Goal: Share content: Share content

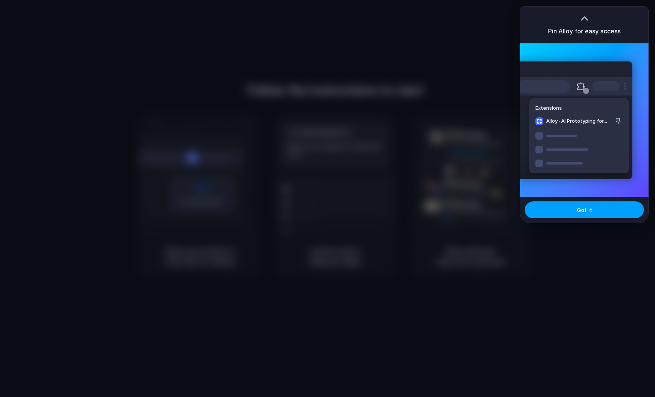
click at [567, 211] on button "Got it" at bounding box center [584, 209] width 119 height 17
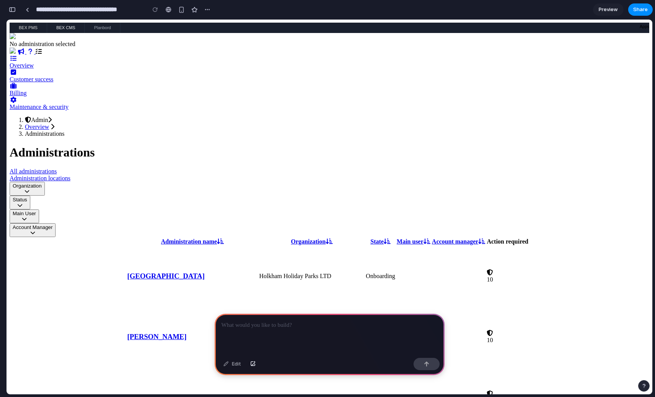
click at [60, 23] on link "BEX CMS" at bounding box center [66, 28] width 38 height 10
click at [30, 10] on link at bounding box center [26, 9] width 11 height 11
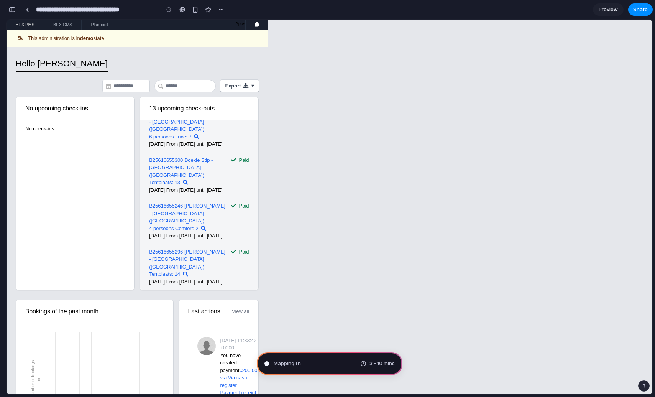
type input "**********"
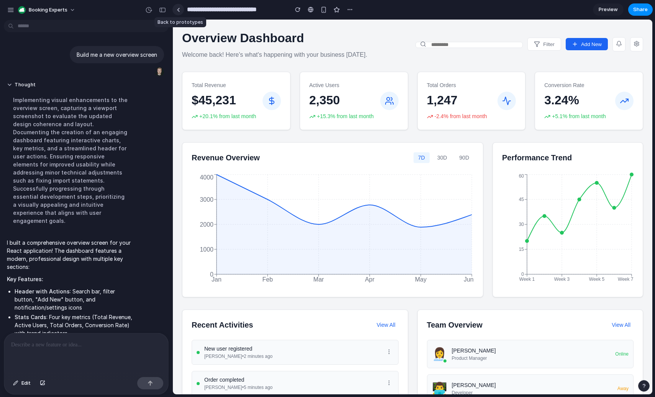
click at [181, 8] on link at bounding box center [177, 9] width 11 height 11
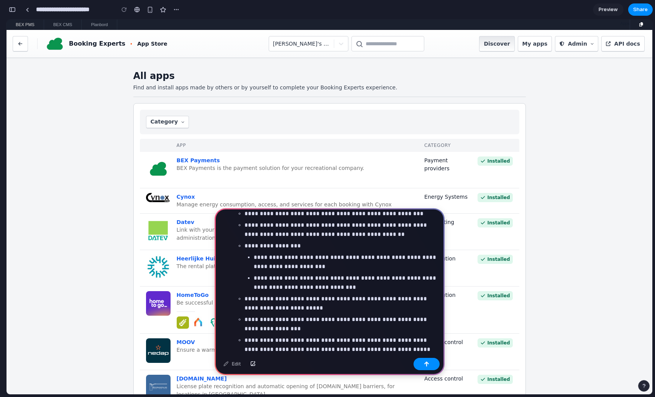
scroll to position [1610, 0]
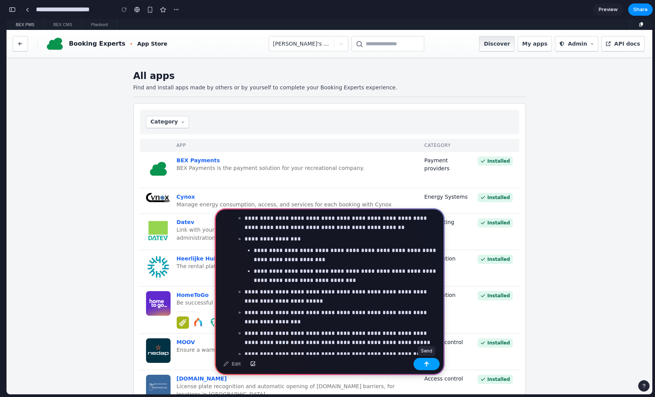
click at [427, 363] on div "button" at bounding box center [426, 363] width 5 height 5
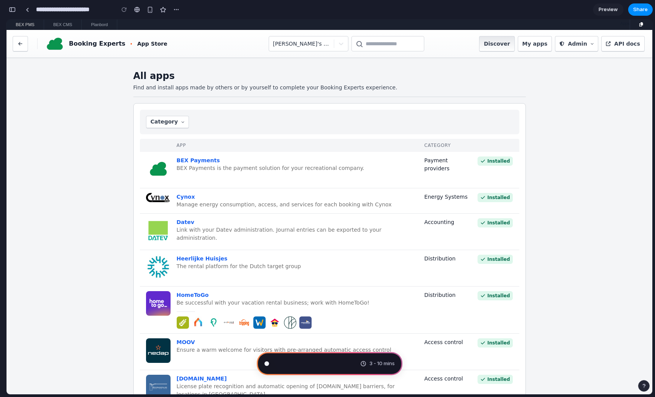
scroll to position [2772, 0]
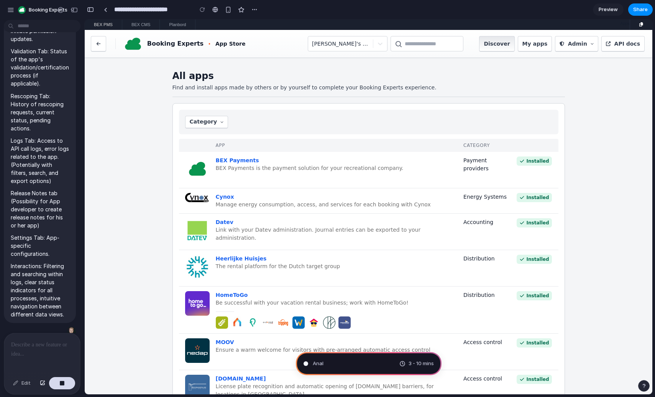
type input "**********"
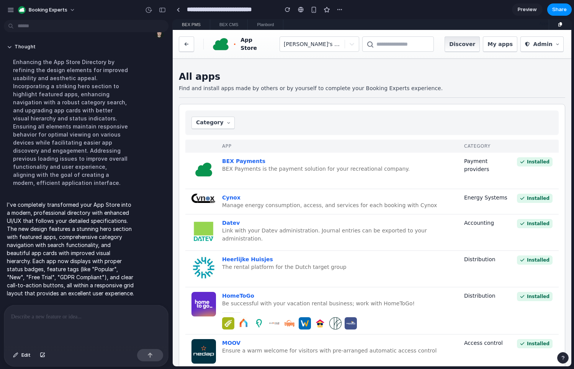
scroll to position [1581, 0]
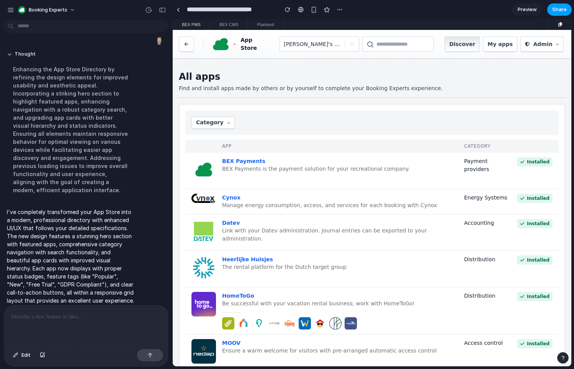
click at [564, 9] on span "Share" at bounding box center [560, 10] width 15 height 8
click at [542, 81] on span "Copy link" at bounding box center [547, 82] width 22 height 8
